Goal: Transaction & Acquisition: Subscribe to service/newsletter

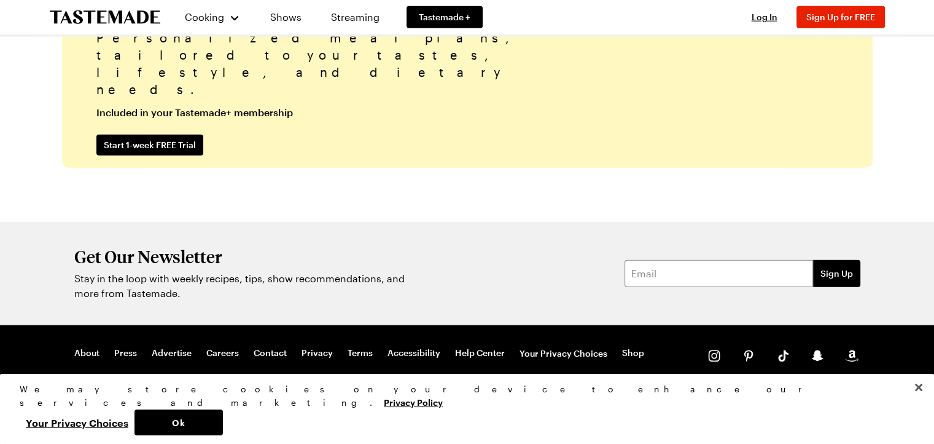
scroll to position [3111, 0]
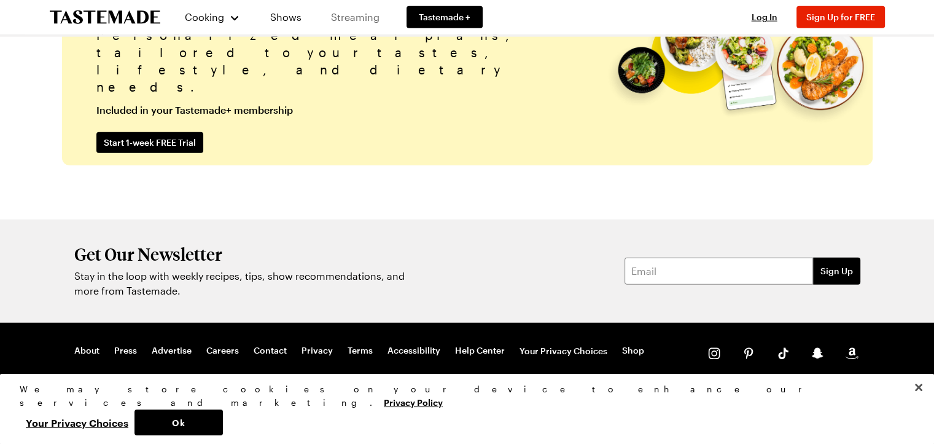
click at [348, 15] on link "Streaming" at bounding box center [355, 17] width 73 height 34
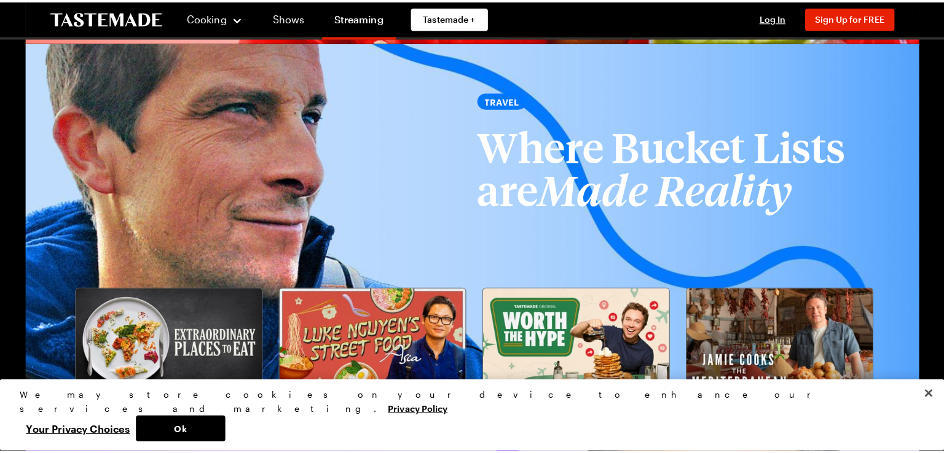
scroll to position [1843, 0]
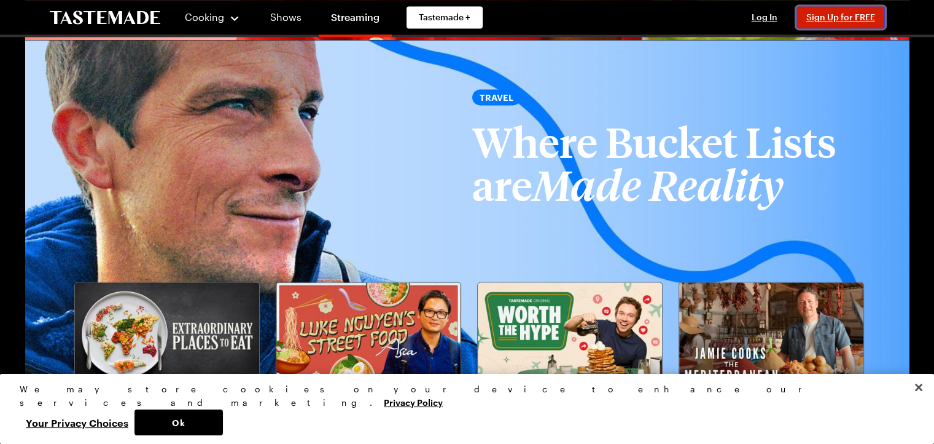
click at [815, 20] on span "Sign Up for FREE" at bounding box center [841, 17] width 69 height 10
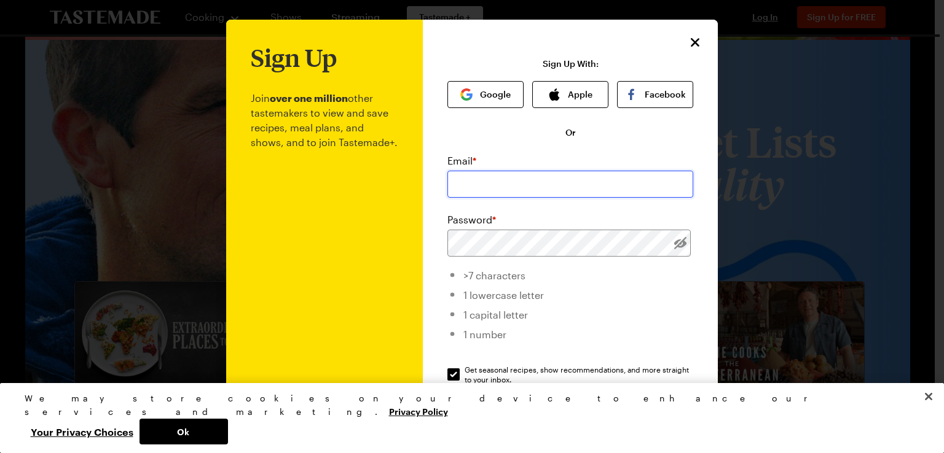
click at [461, 191] on input "email" at bounding box center [570, 184] width 246 height 27
type input "[PERSON_NAME][EMAIL_ADDRESS][PERSON_NAME][DOMAIN_NAME]"
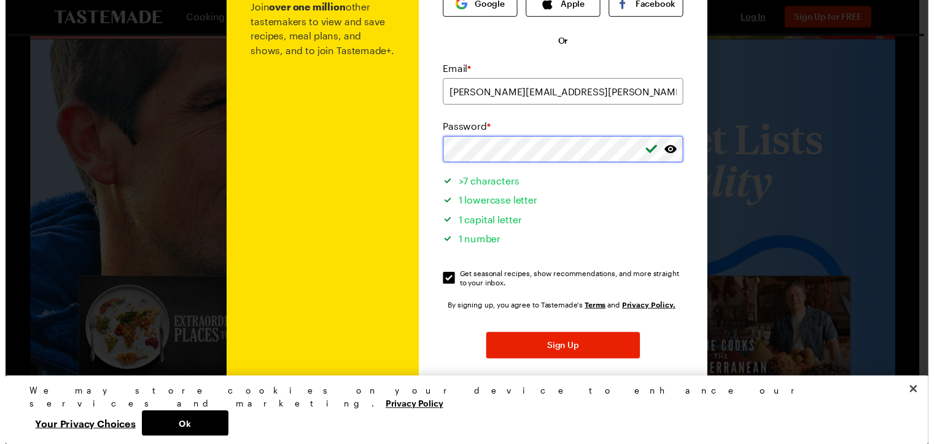
scroll to position [122, 0]
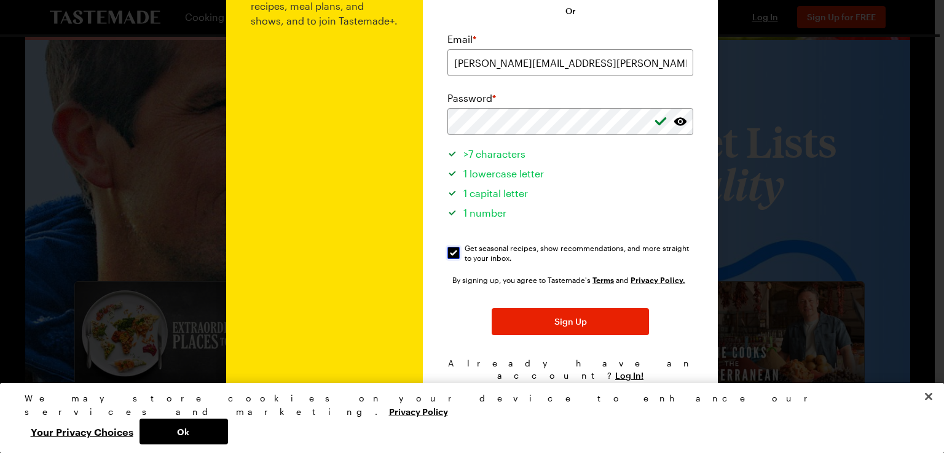
click at [448, 252] on input "Get seasonal recipes, show recommendations, and more straight to your inbox. Ge…" at bounding box center [453, 253] width 12 height 12
checkbox input "false"
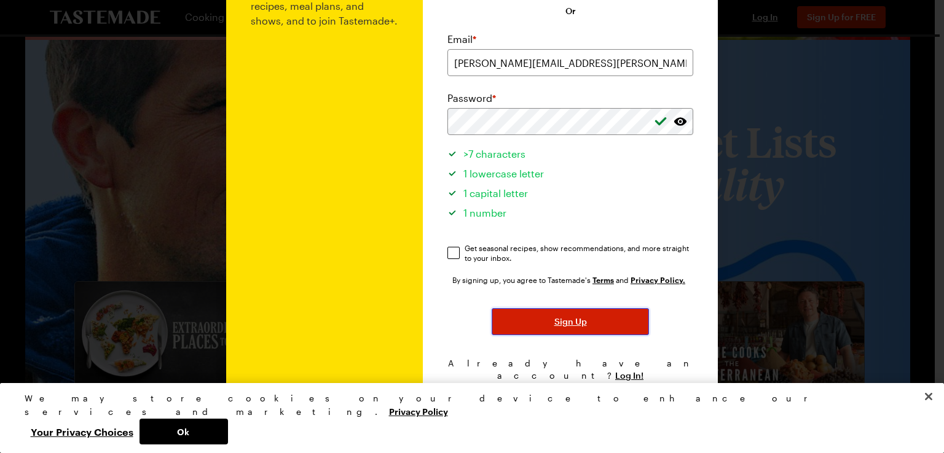
click at [574, 323] on span "Sign Up" at bounding box center [570, 322] width 33 height 12
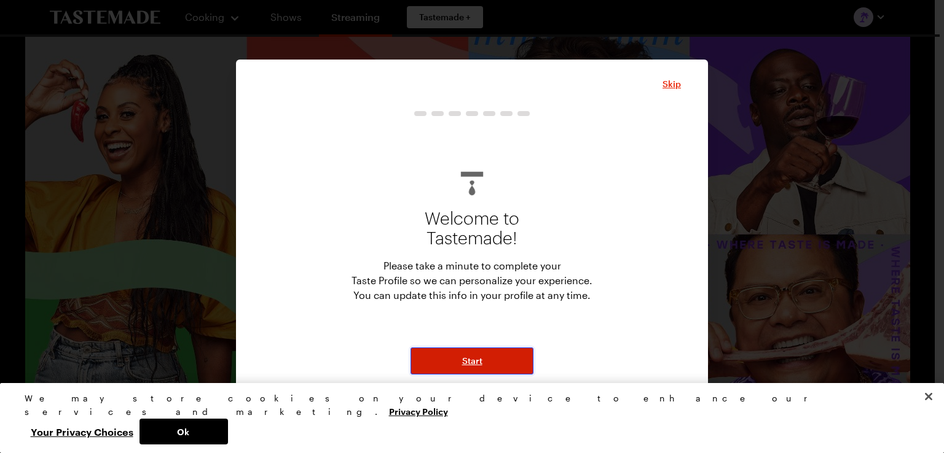
click at [475, 358] on span "Start" at bounding box center [472, 361] width 20 height 12
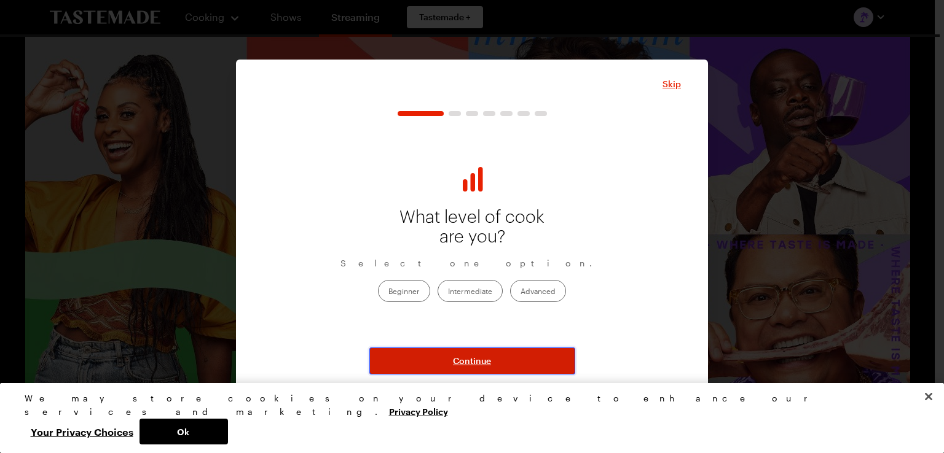
click at [475, 359] on span "Continue" at bounding box center [472, 361] width 38 height 12
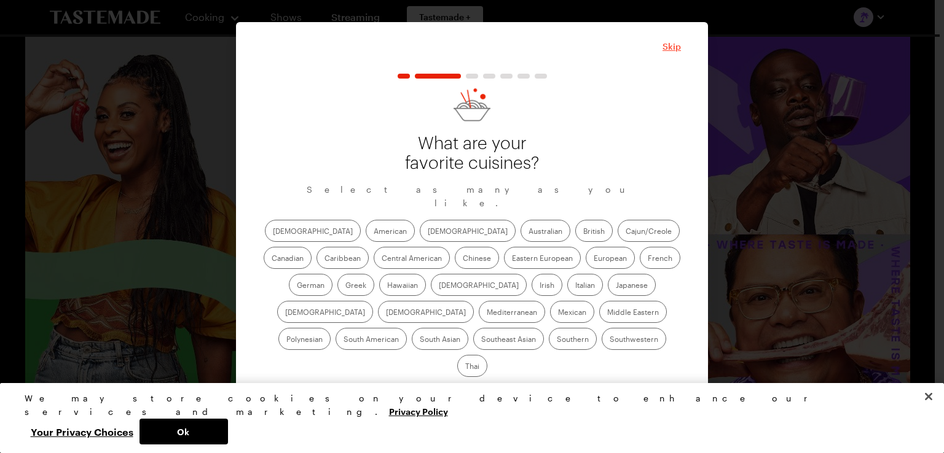
click at [670, 53] on span "Skip" at bounding box center [671, 47] width 18 height 12
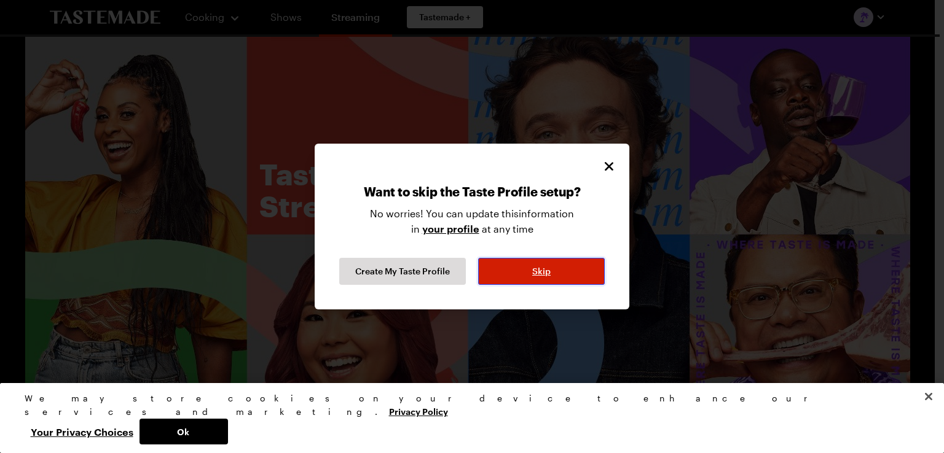
click at [543, 266] on span "Skip" at bounding box center [541, 271] width 18 height 12
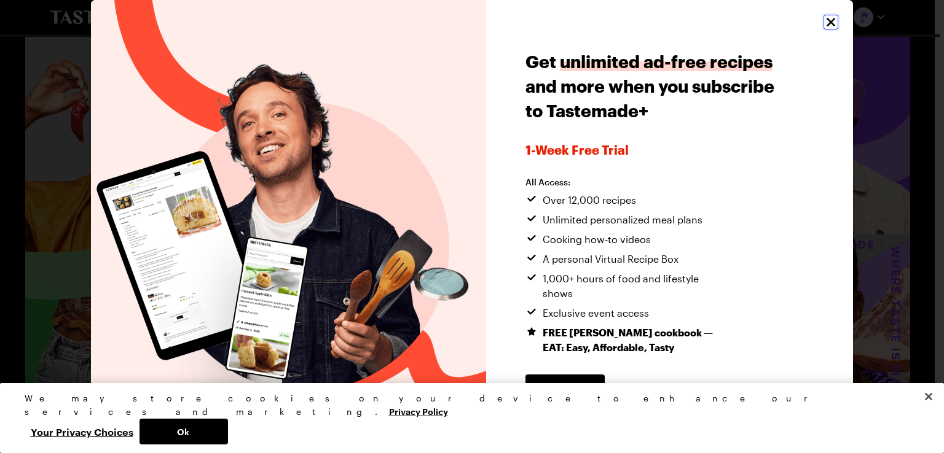
click at [825, 20] on icon "Close" at bounding box center [830, 22] width 15 height 15
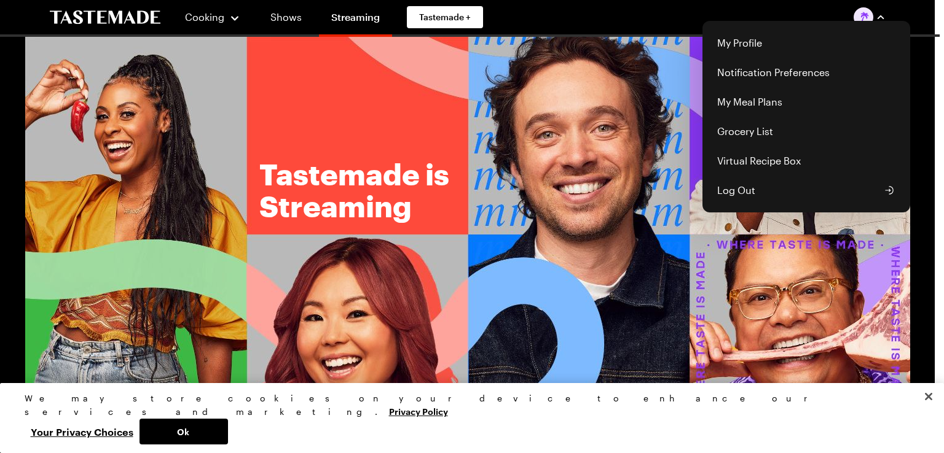
click at [872, 18] on img "button" at bounding box center [863, 17] width 20 height 20
click at [297, 14] on div "Cooking Shows Streaming Tastemade + My Profile Notification Preferences My Meal…" at bounding box center [467, 17] width 885 height 34
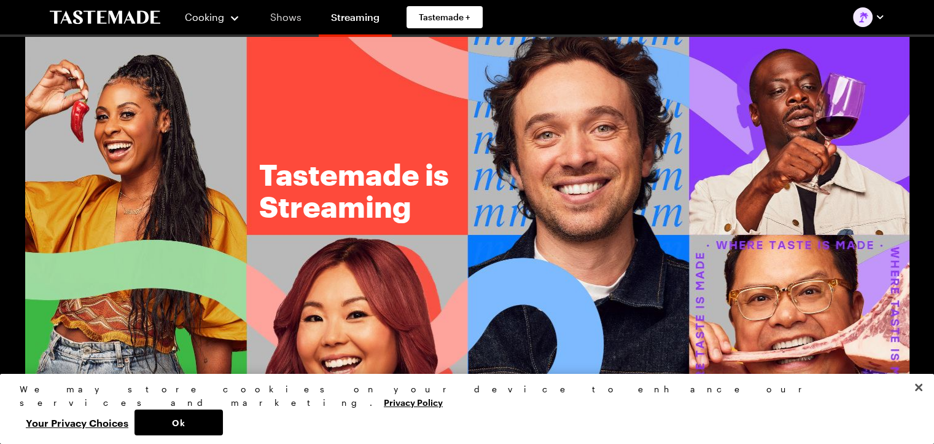
click at [289, 15] on link "Shows" at bounding box center [286, 17] width 56 height 34
